Goal: Information Seeking & Learning: Learn about a topic

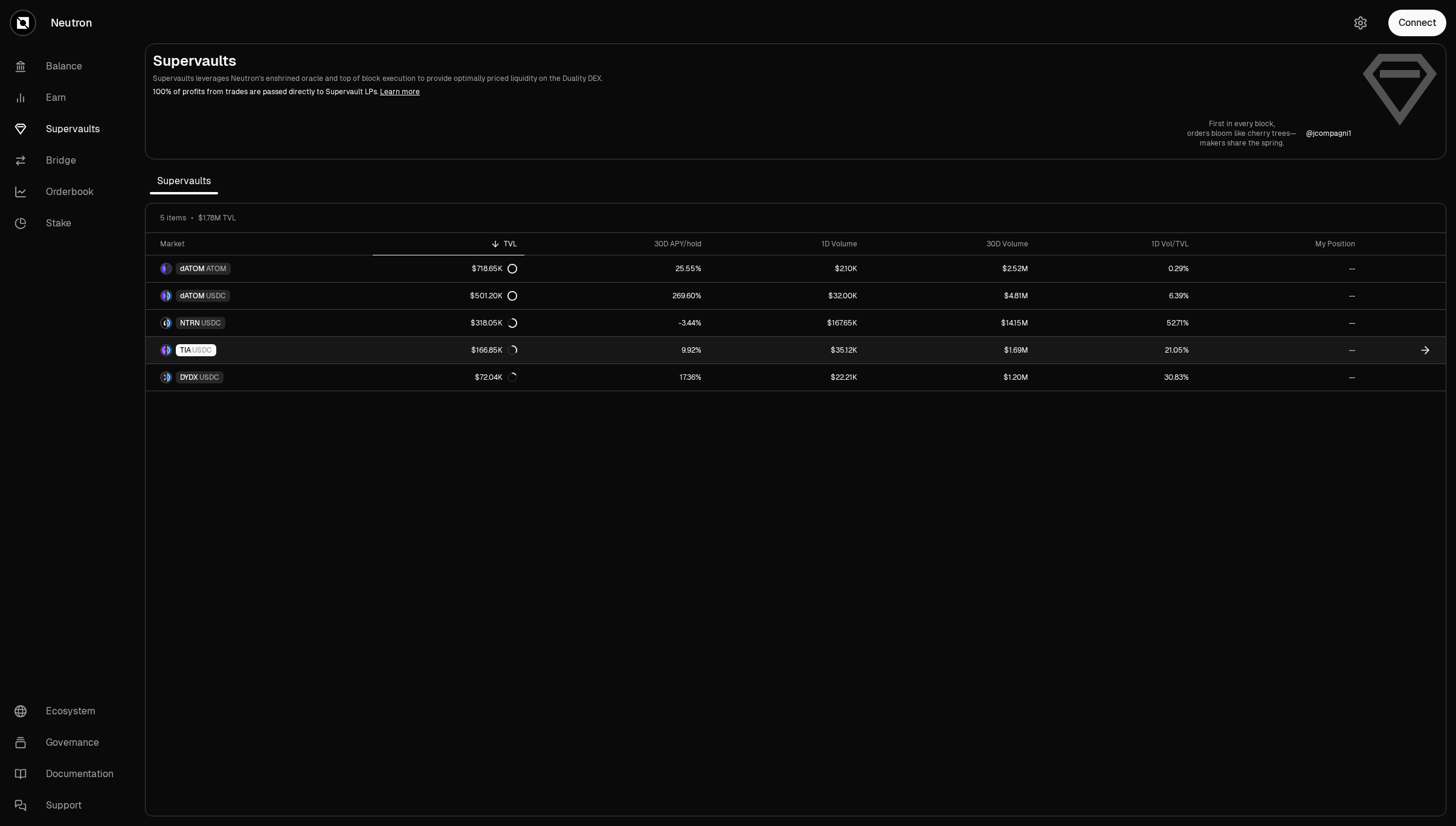
click at [264, 352] on link "TIA USDC" at bounding box center [259, 350] width 227 height 27
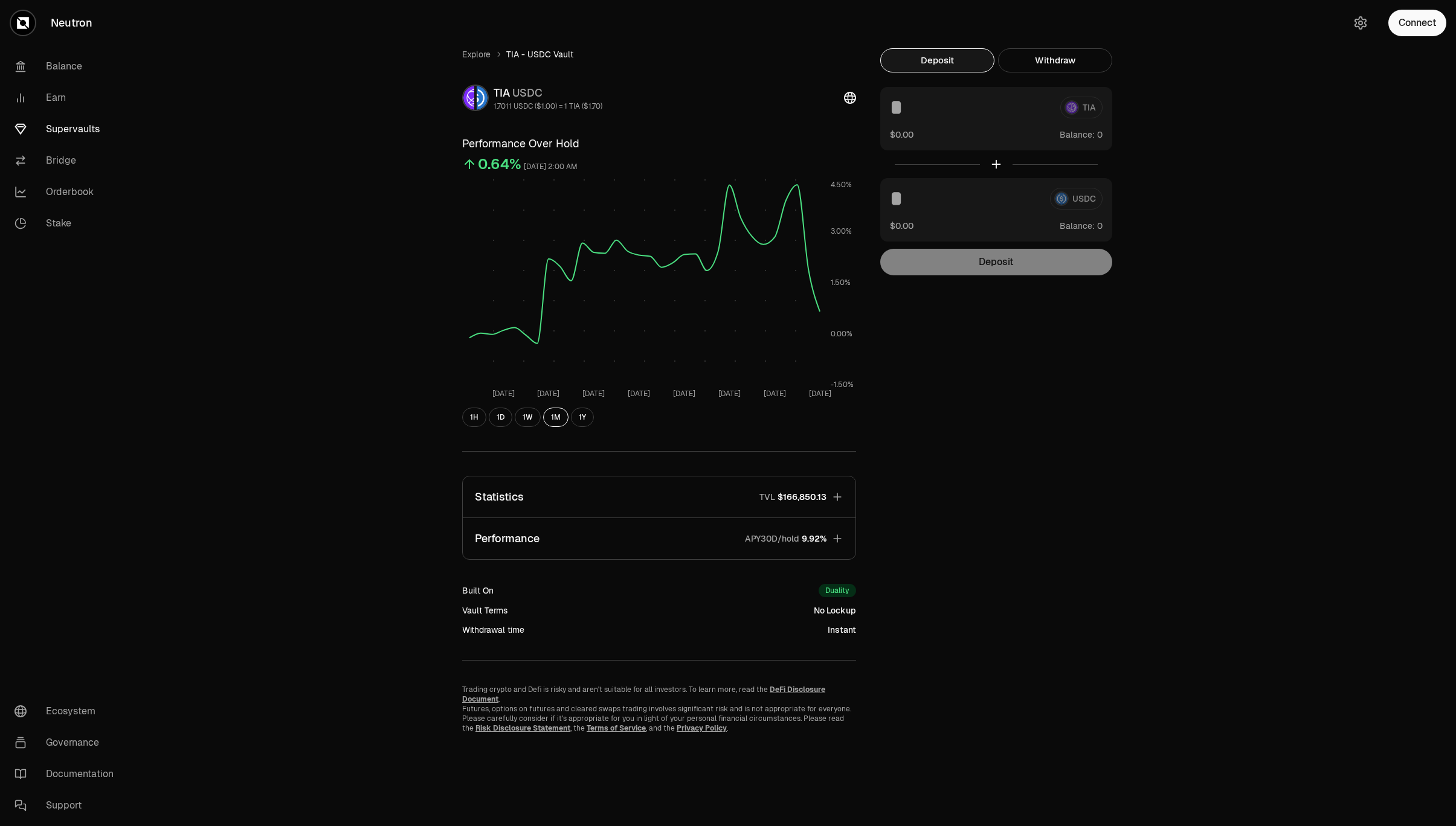
click at [618, 535] on button "Performance APY30D/hold 9.92%" at bounding box center [658, 538] width 393 height 41
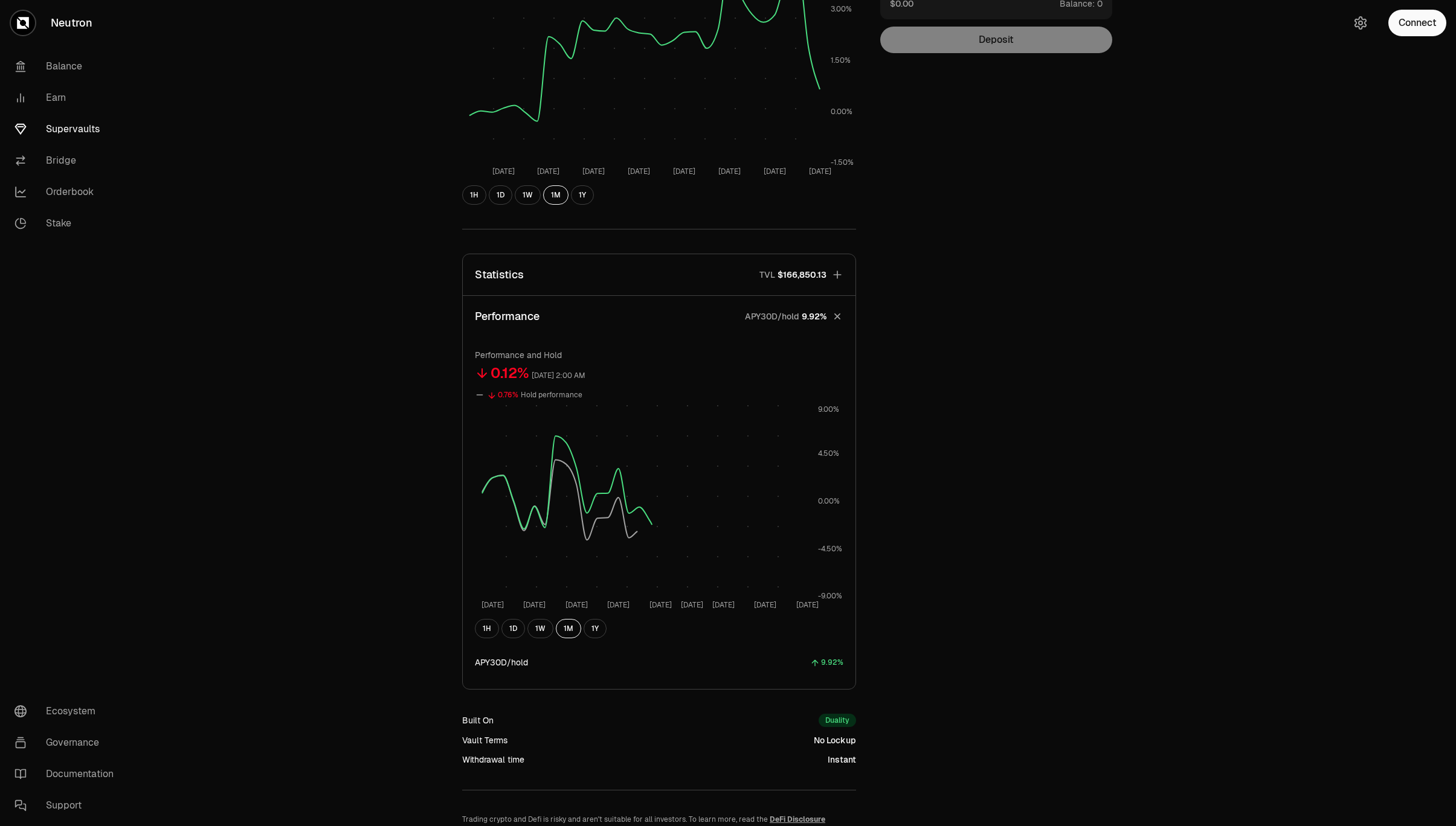
scroll to position [298, 0]
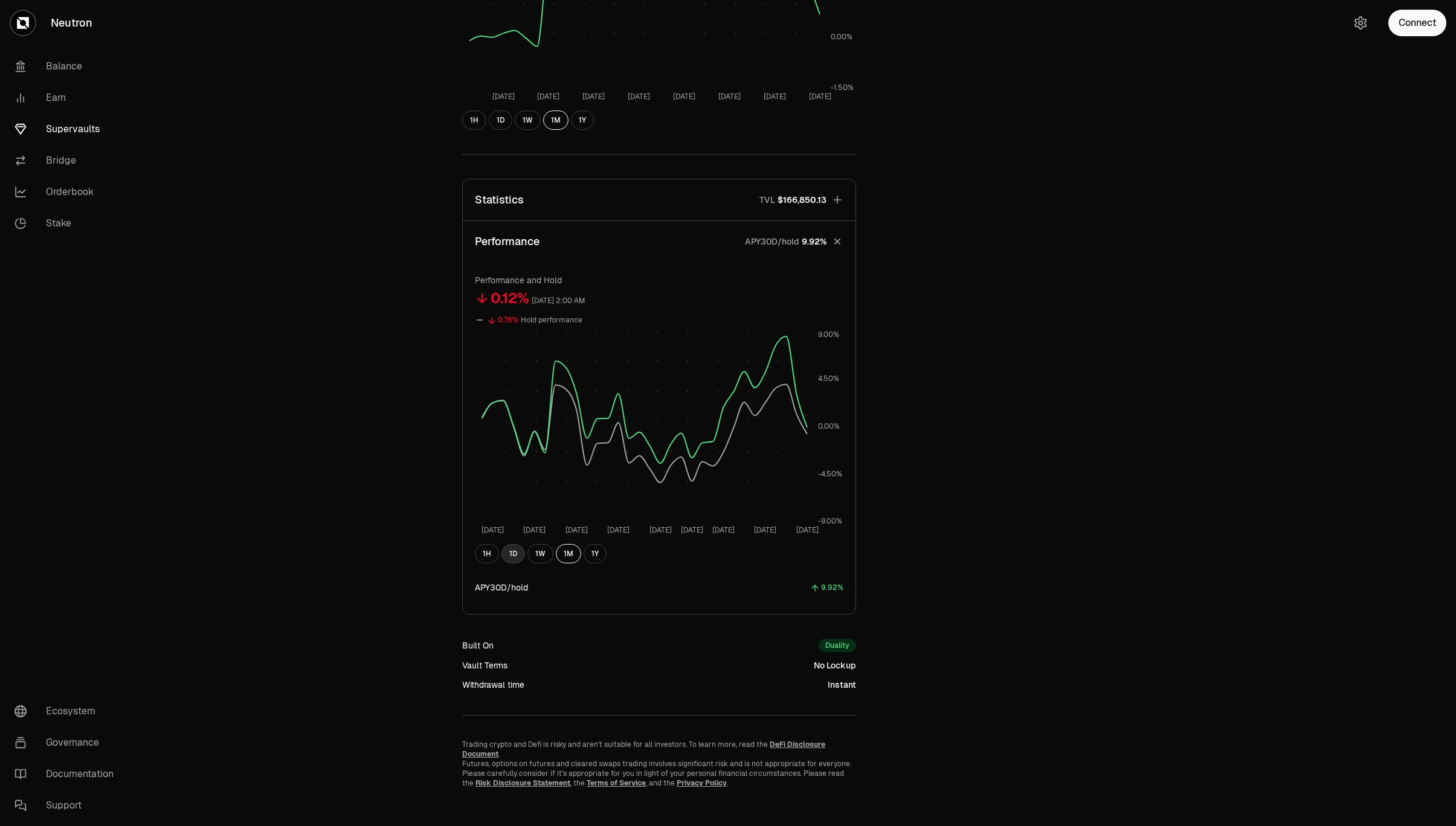
click at [512, 560] on button "1D" at bounding box center [513, 554] width 24 height 20
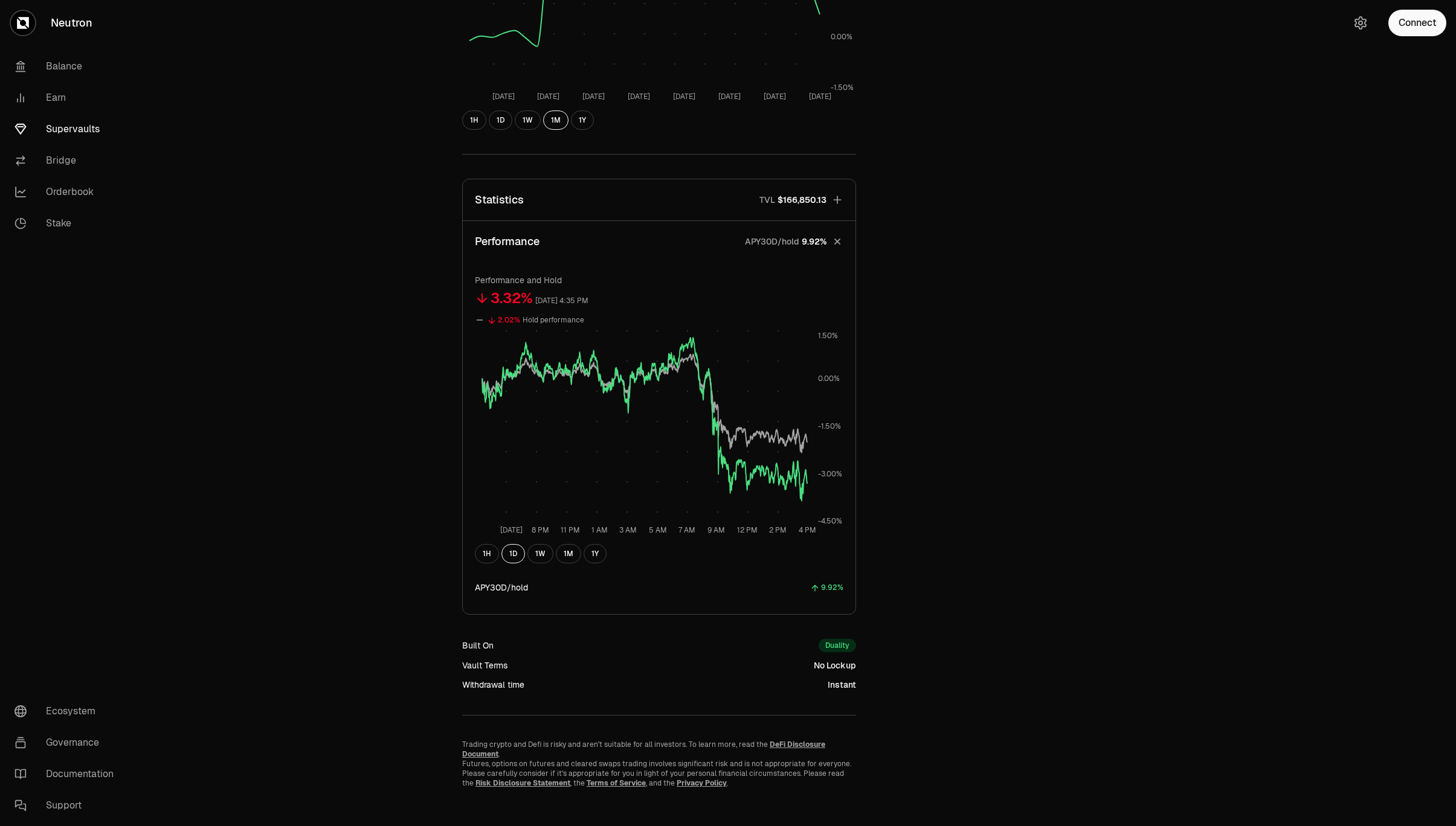
click at [638, 201] on button "Statistics TVL $166,850.13" at bounding box center [658, 200] width 393 height 41
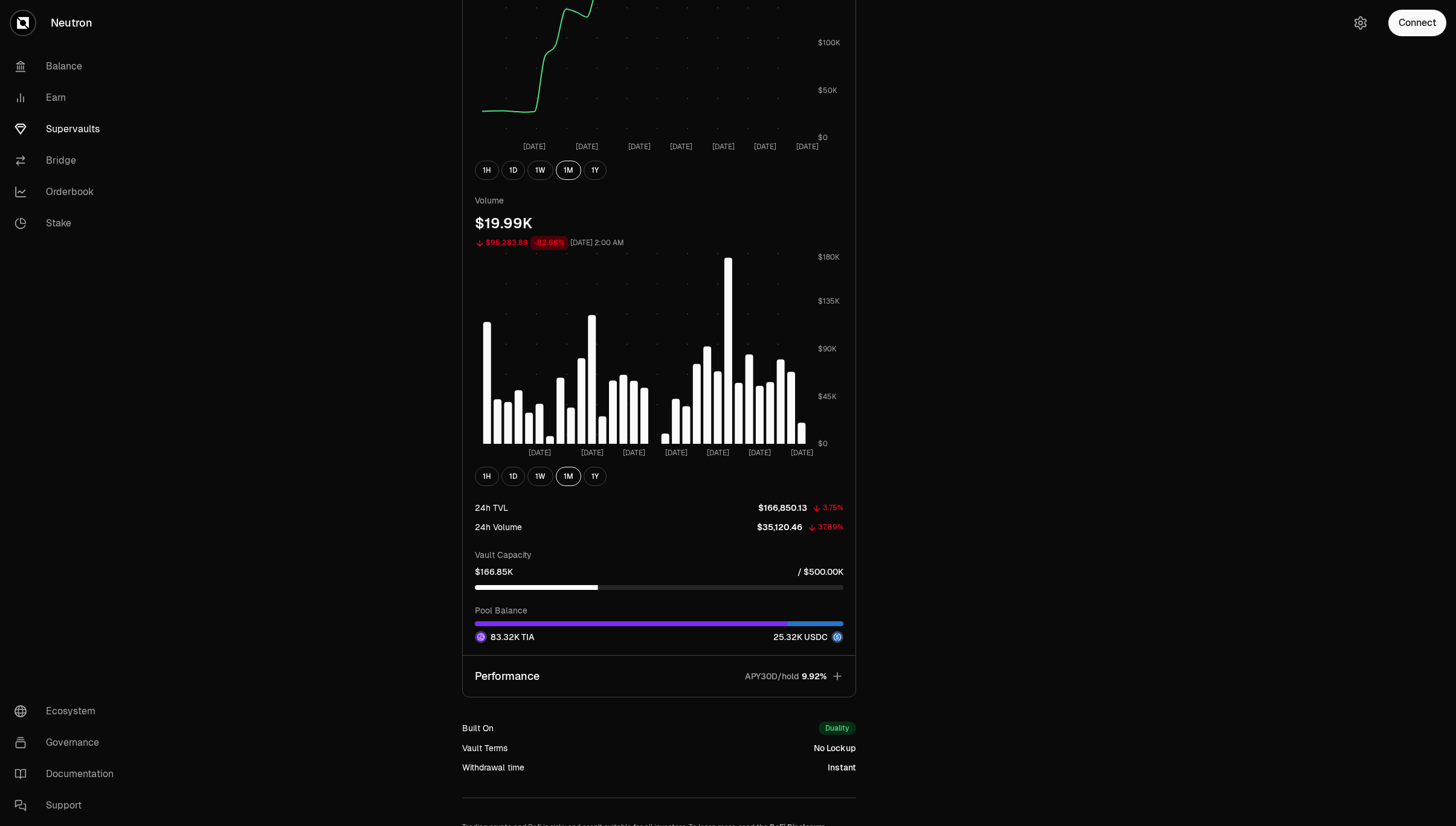
scroll to position [498, 0]
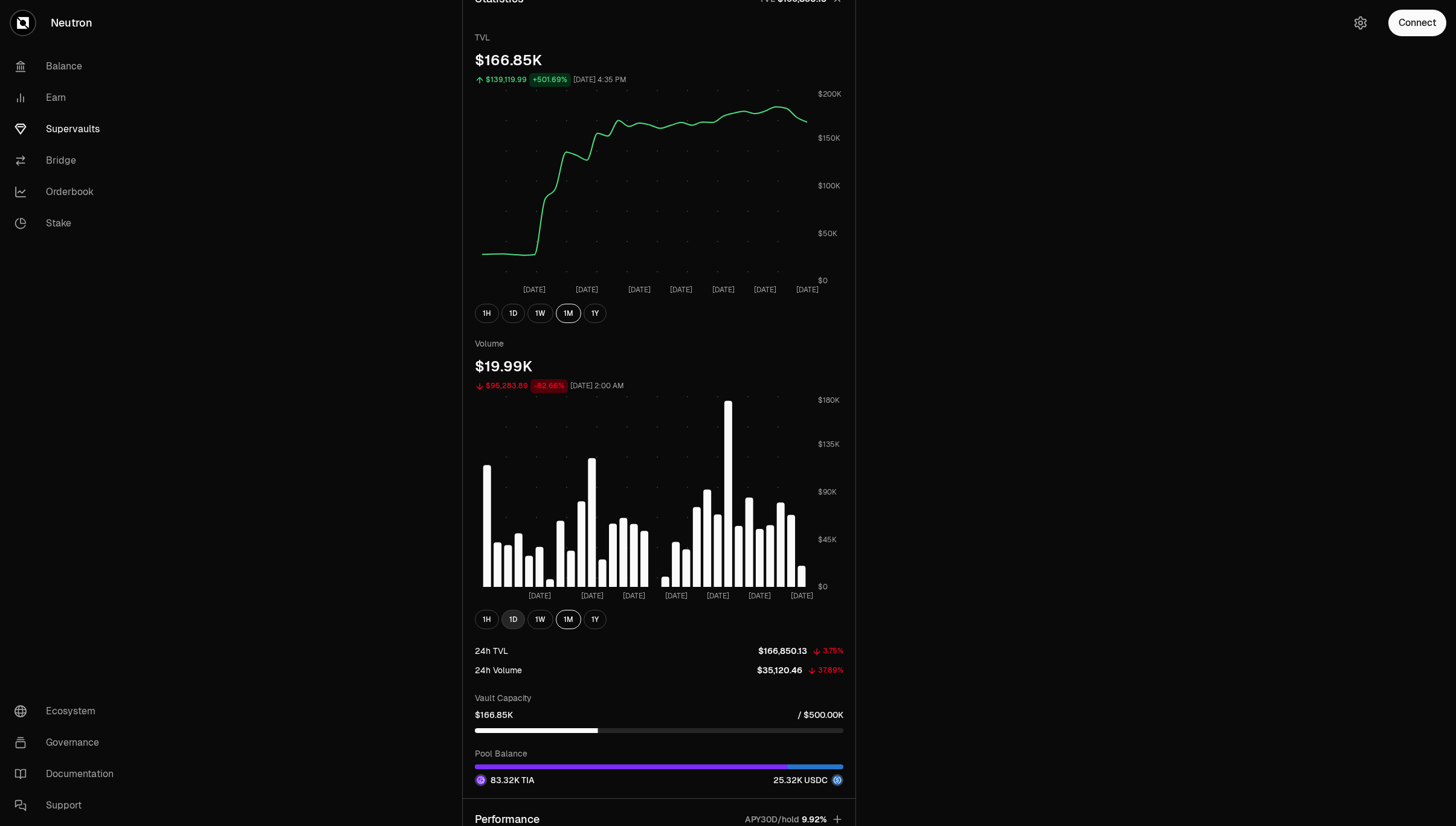
click at [523, 624] on button "1D" at bounding box center [513, 620] width 24 height 20
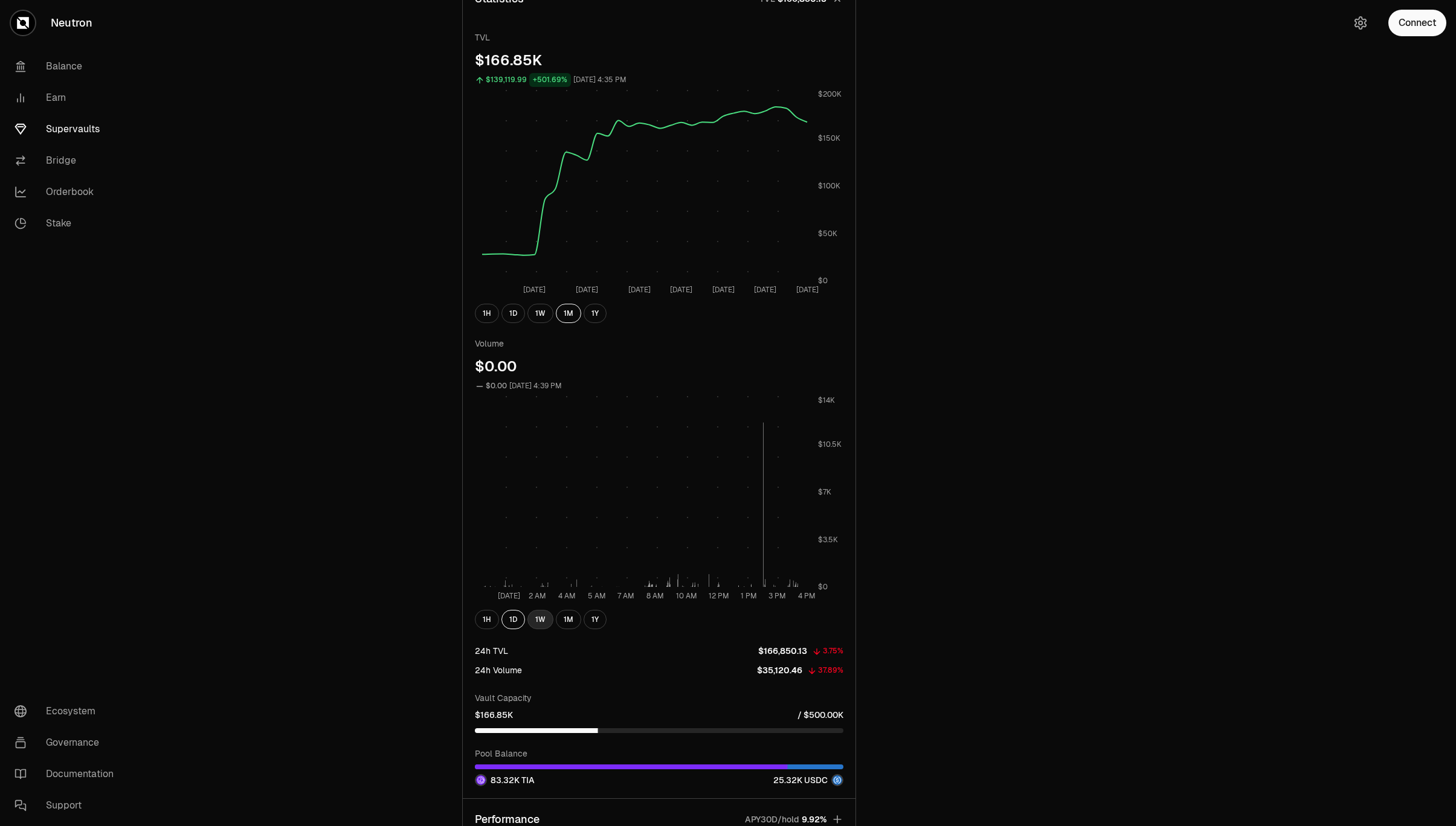
click at [537, 616] on button "1W" at bounding box center [541, 620] width 26 height 20
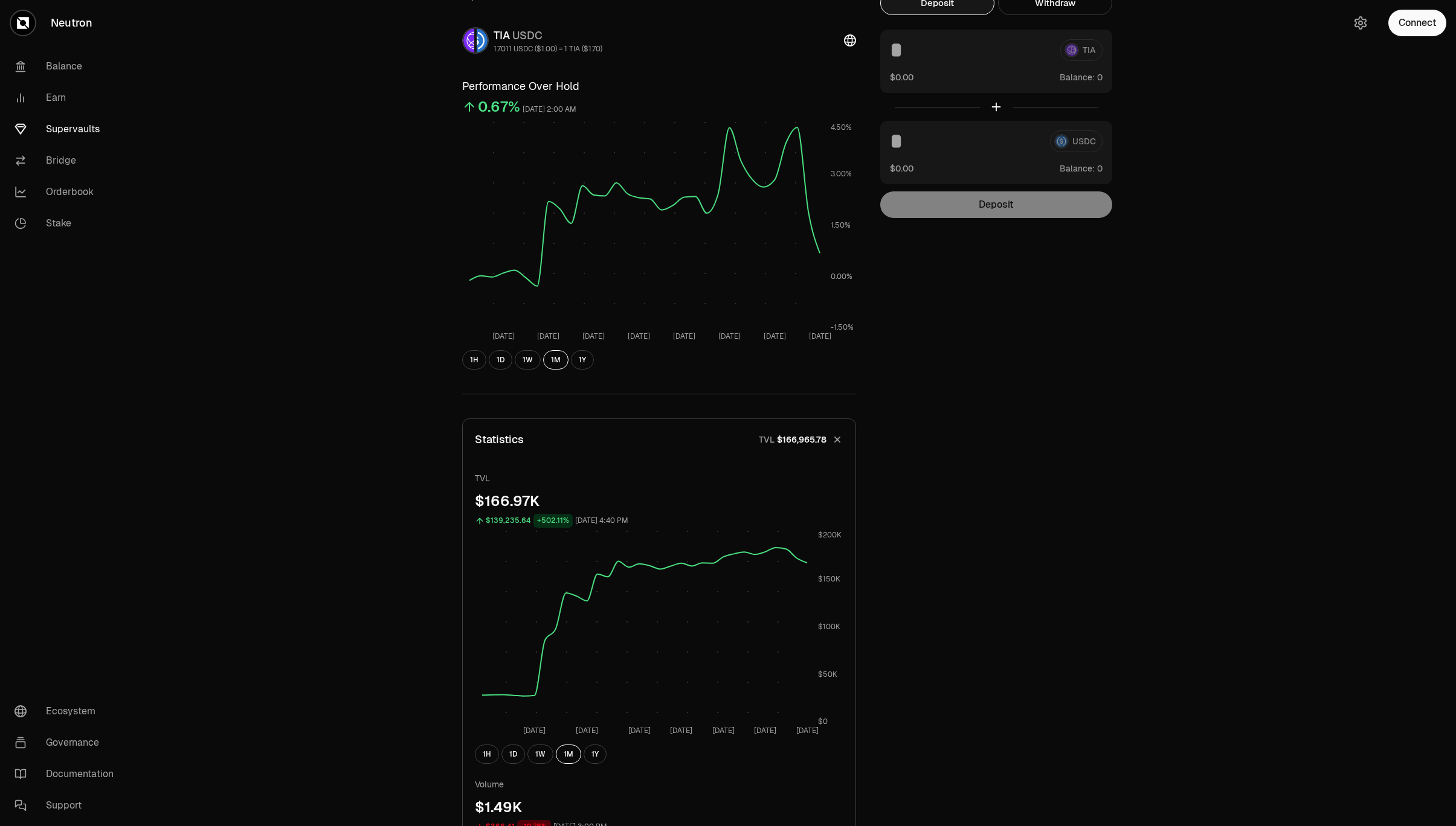
scroll to position [0, 0]
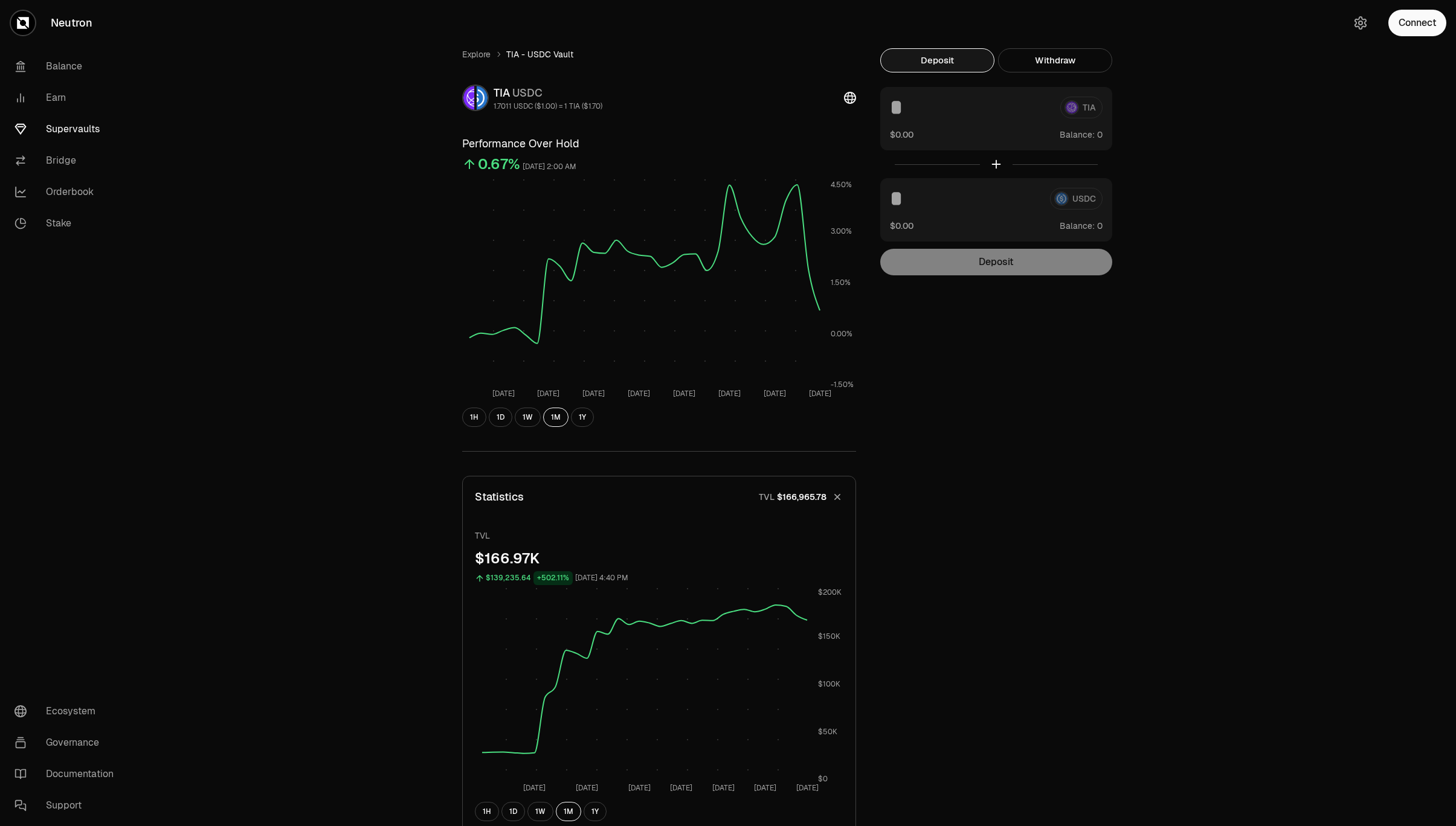
click at [584, 489] on button "Statistics TVL $166,965.78" at bounding box center [658, 497] width 393 height 41
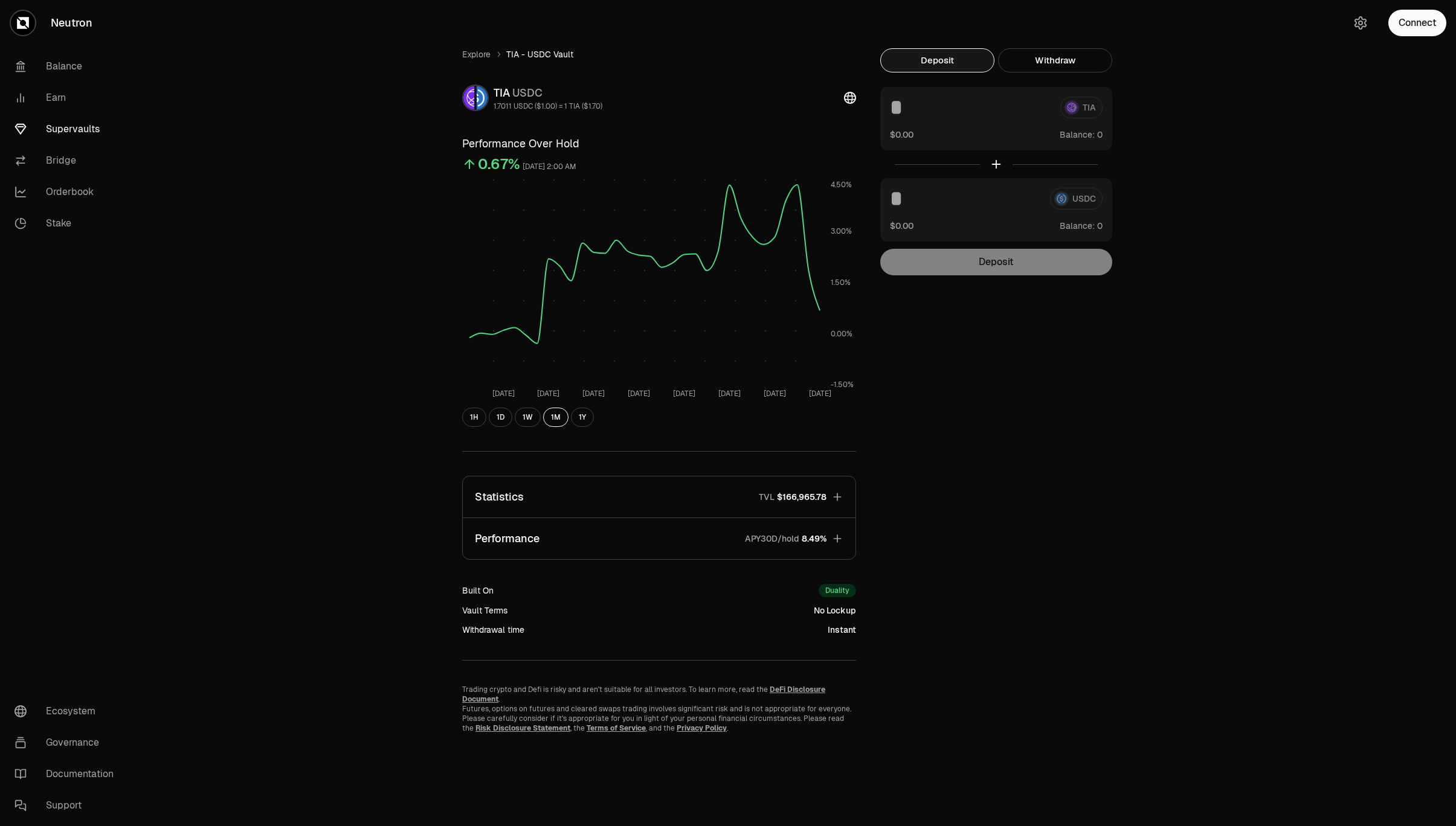
click at [646, 544] on button "Performance APY30D/hold 8.49%" at bounding box center [658, 538] width 393 height 41
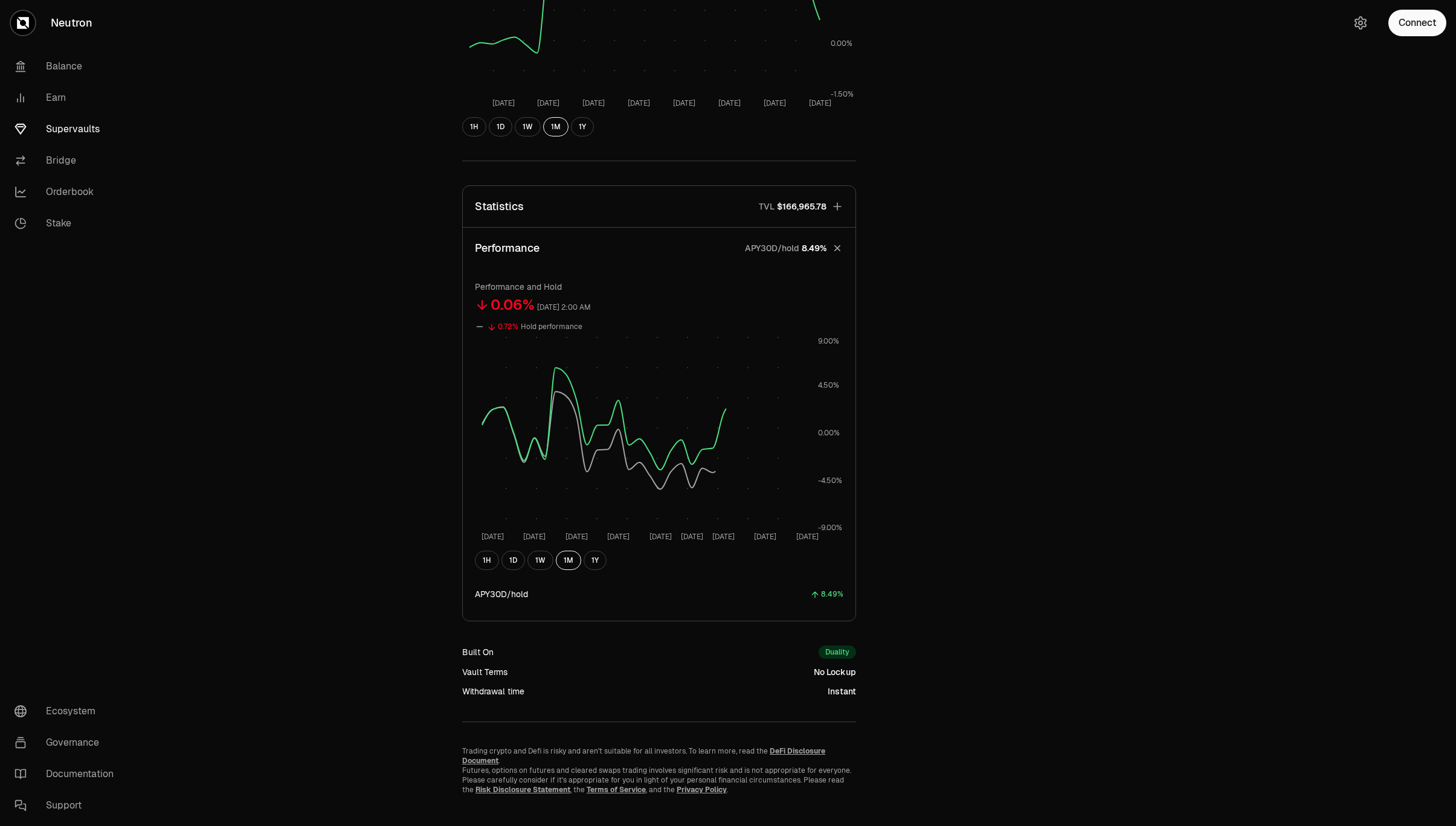
scroll to position [298, 0]
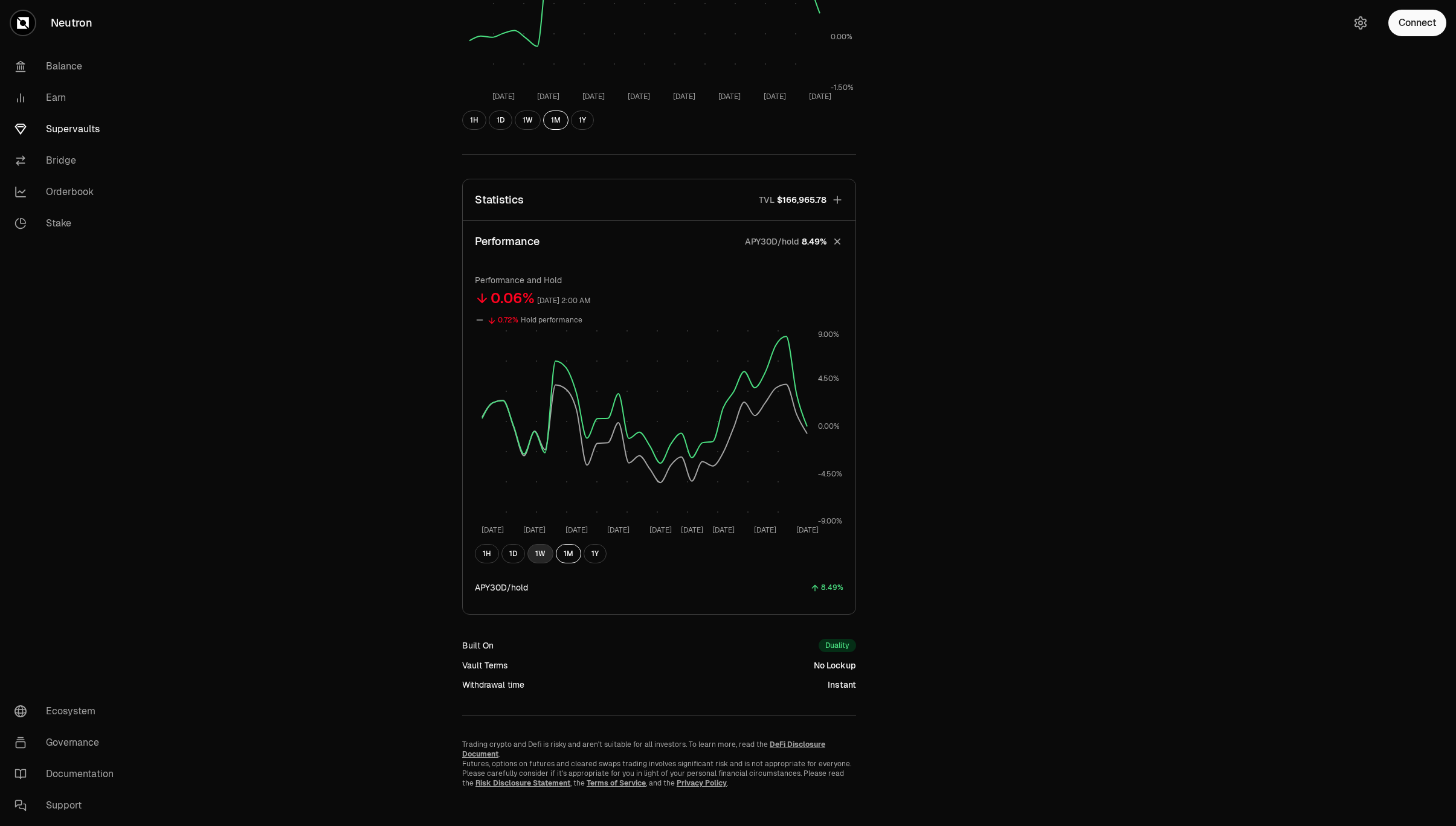
click at [539, 556] on button "1W" at bounding box center [541, 554] width 26 height 20
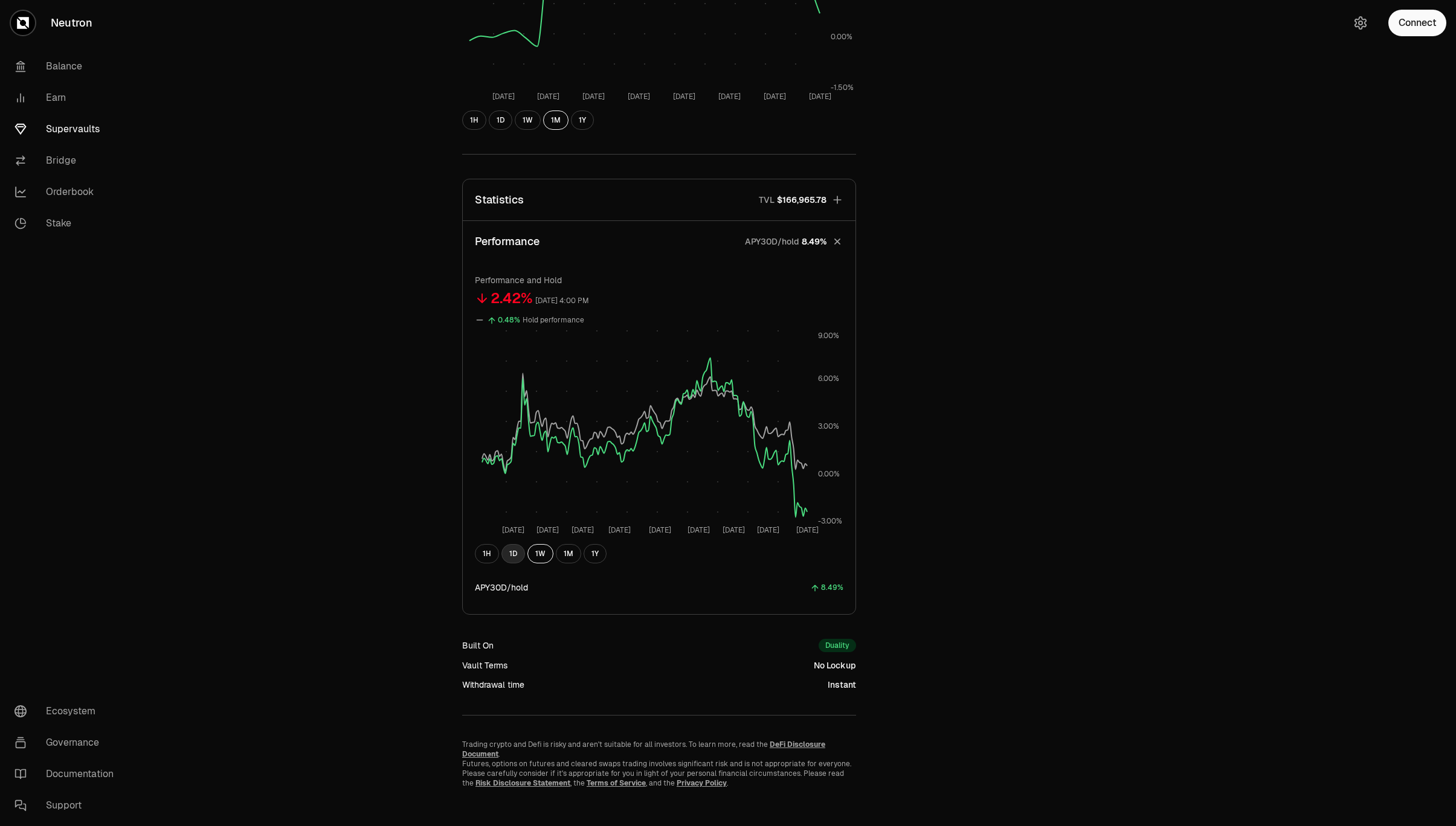
click at [515, 556] on button "1D" at bounding box center [513, 554] width 24 height 20
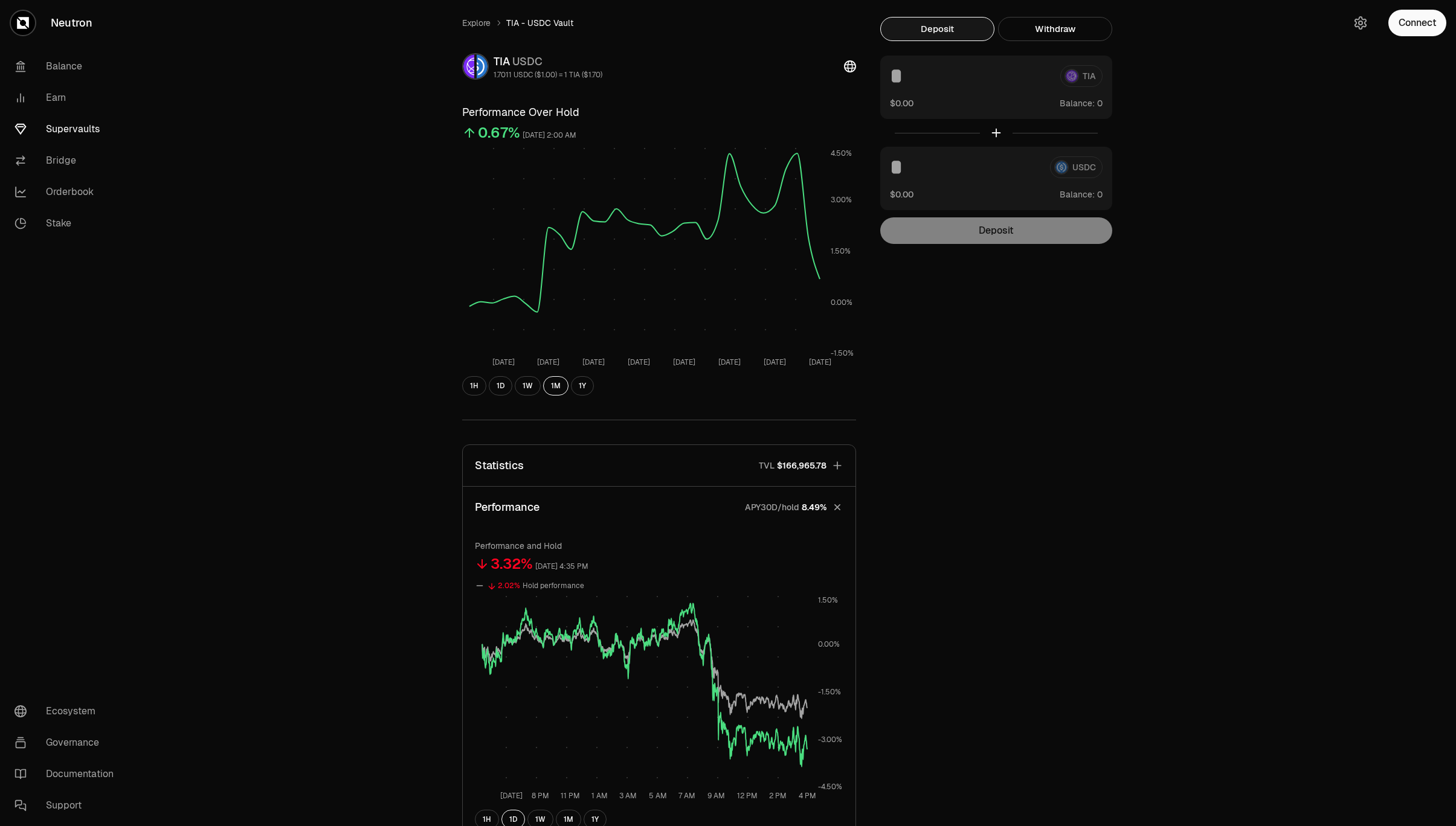
scroll to position [0, 0]
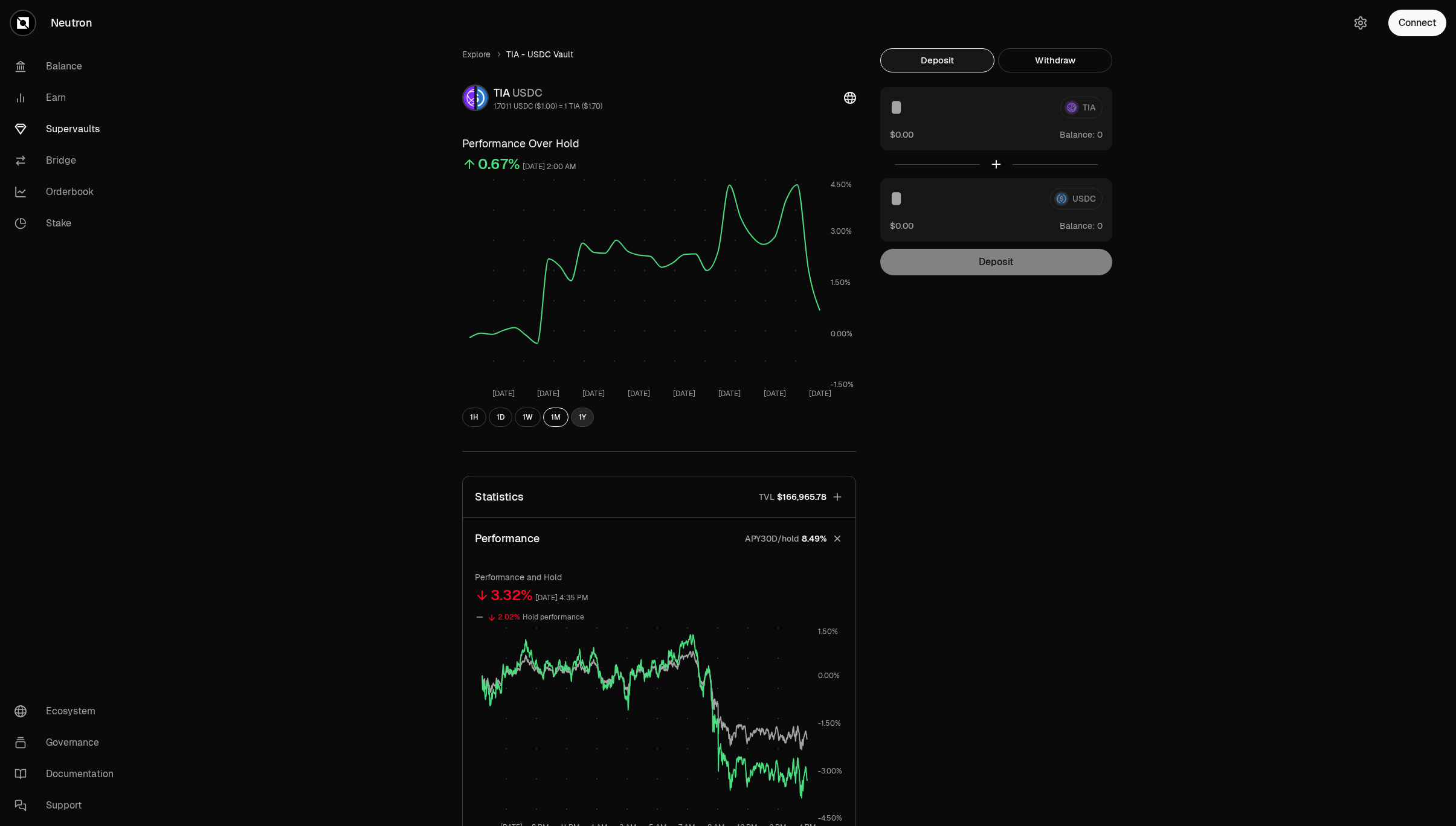
click at [577, 415] on button "1Y" at bounding box center [582, 417] width 23 height 20
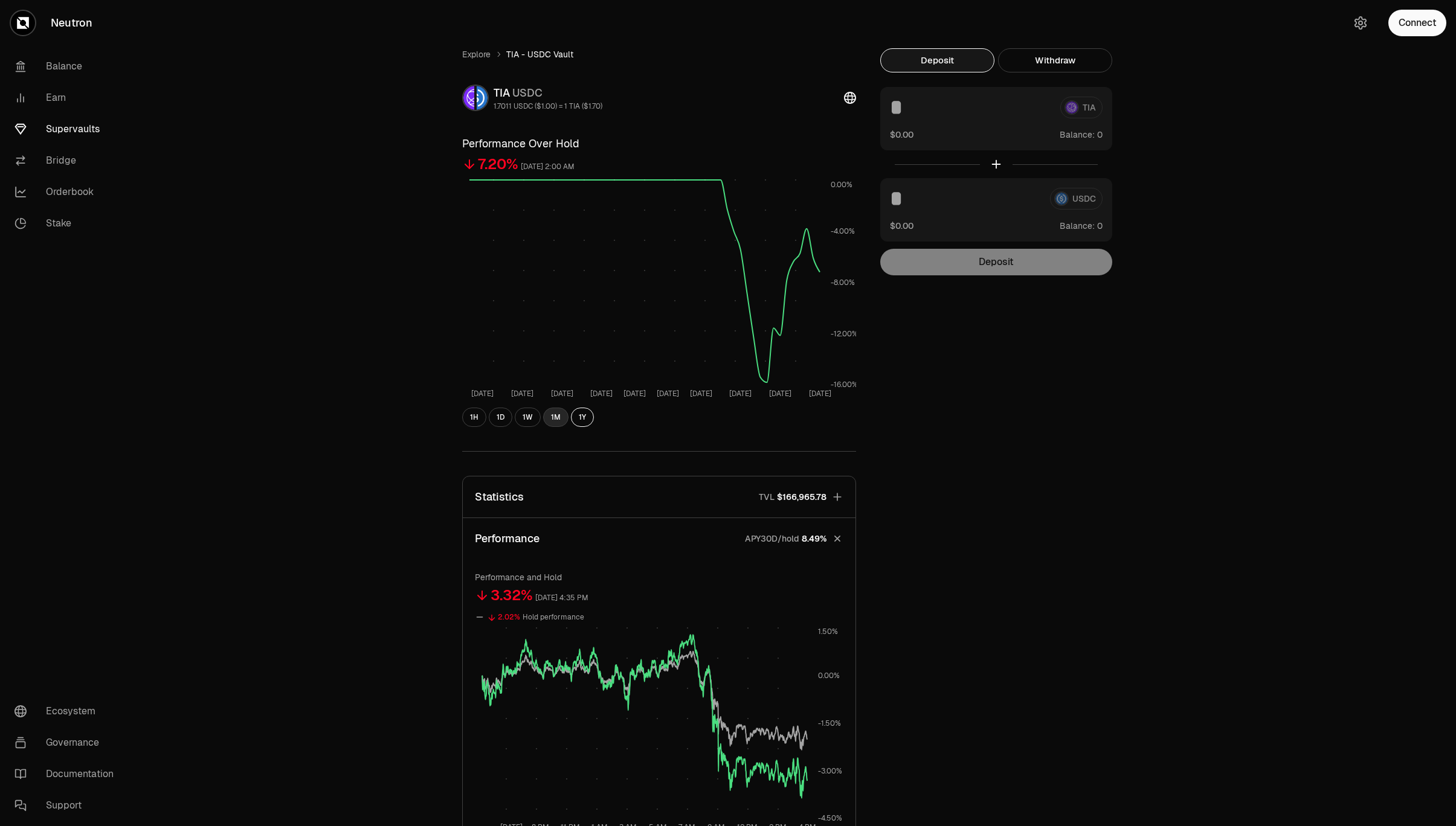
click at [560, 420] on button "1M" at bounding box center [555, 417] width 25 height 20
